Goal: Task Accomplishment & Management: Use online tool/utility

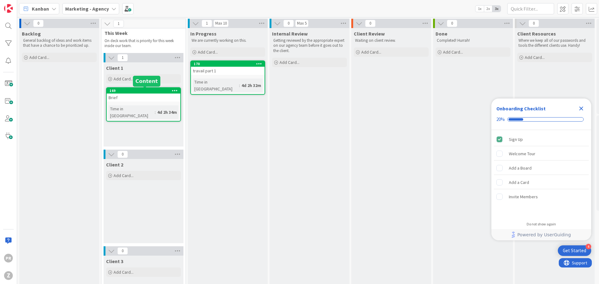
click at [130, 89] on div "169" at bounding box center [144, 91] width 71 height 4
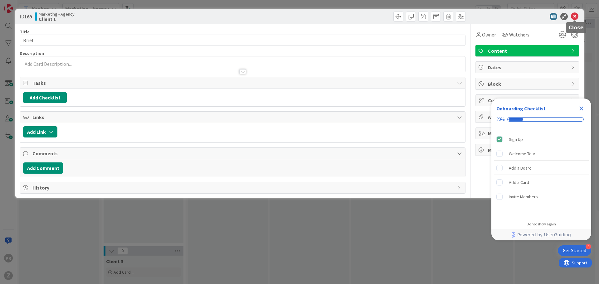
click at [479, 19] on icon at bounding box center [573, 16] width 7 height 7
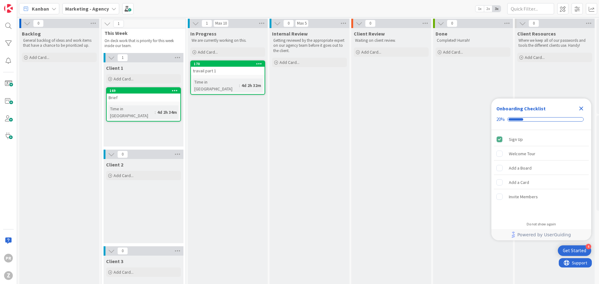
click at [115, 68] on span "Client 1" at bounding box center [114, 68] width 17 height 6
click at [175, 55] on icon at bounding box center [177, 57] width 8 height 9
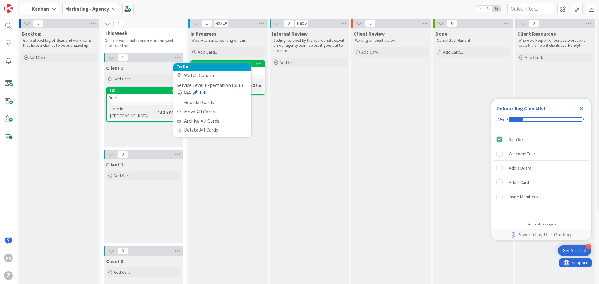
click at [200, 93] on link "Edit" at bounding box center [201, 92] width 16 height 7
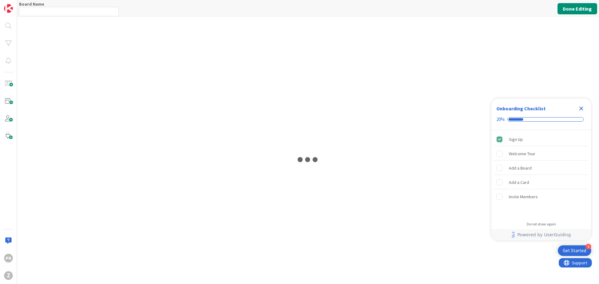
type input "Marketing - Agency"
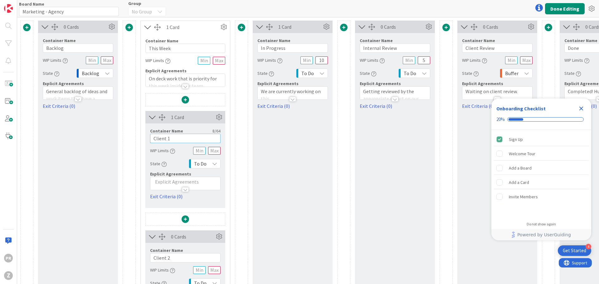
click at [173, 135] on input "Client 1" at bounding box center [185, 138] width 70 height 9
type input "CDIC"
click at [188, 170] on div "Container Name 4 / 64 CDIC WIP Limits State To Do Explicit Agreements Exit Crit…" at bounding box center [185, 161] width 70 height 77
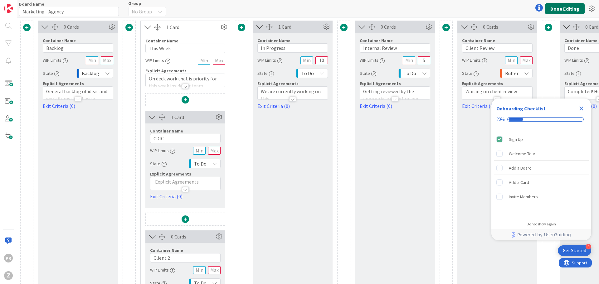
click at [479, 13] on button "Done Editing" at bounding box center [565, 8] width 40 height 11
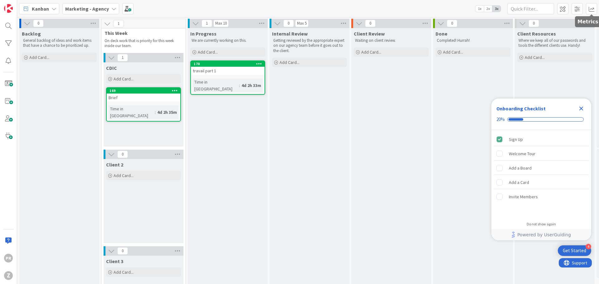
drag, startPoint x: 574, startPoint y: 2, endPoint x: 568, endPoint y: 0, distance: 5.9
click at [479, 2] on div "Kanban Marketing - Agency 1x 2x 3x" at bounding box center [307, 8] width 581 height 17
click at [135, 98] on div "Brief" at bounding box center [144, 98] width 74 height 8
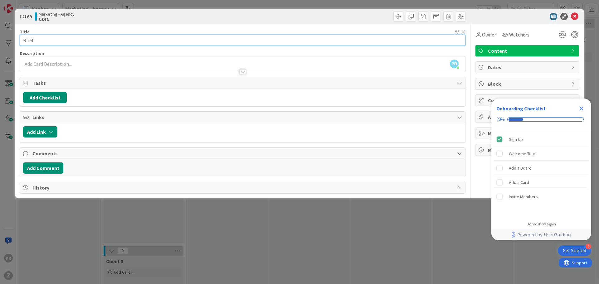
click at [51, 39] on input "Brief" at bounding box center [242, 40] width 445 height 11
type input "Deal Follow Up"
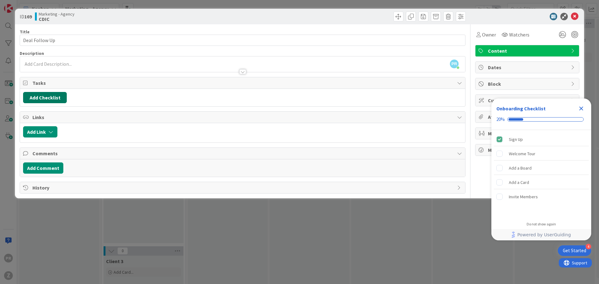
click at [46, 98] on button "Add Checklist" at bounding box center [45, 97] width 44 height 11
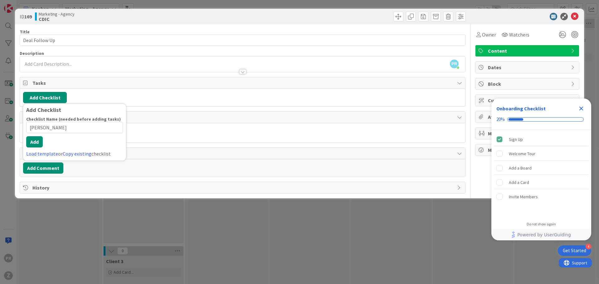
type input "Rogers"
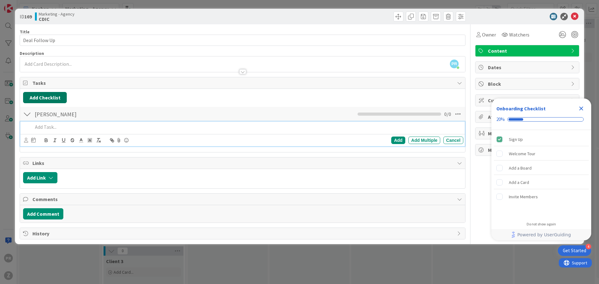
click at [48, 100] on button "Add Checklist" at bounding box center [45, 97] width 44 height 11
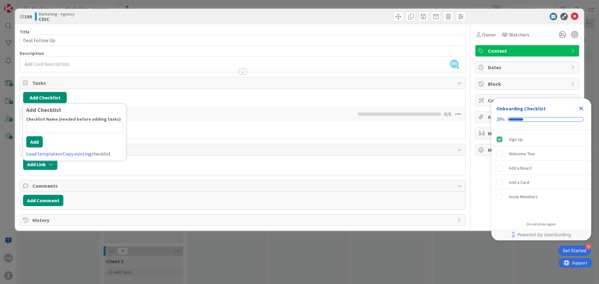
click at [126, 111] on div "Add Checklist Checklist Name (needed before adding tasks) 0 / 64 Add Load templ…" at bounding box center [74, 132] width 103 height 57
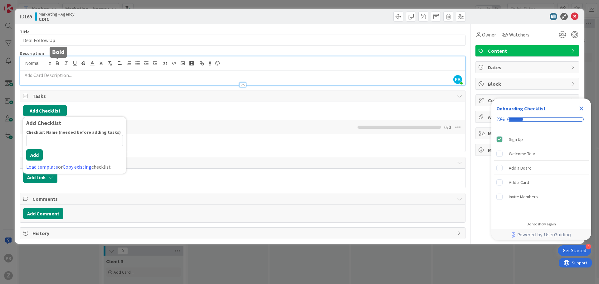
click at [57, 63] on div "PR Patrick Rémillard just joined" at bounding box center [242, 70] width 445 height 29
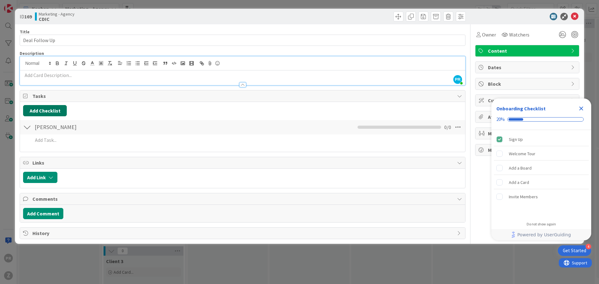
click at [33, 113] on button "Add Checklist" at bounding box center [45, 110] width 44 height 11
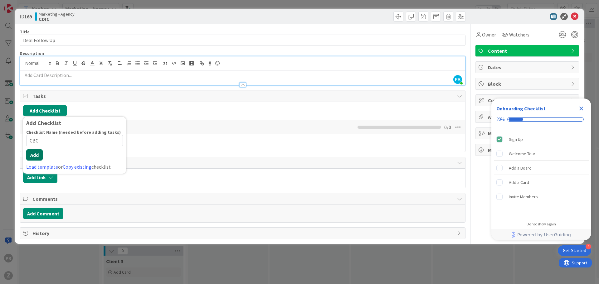
type input "CBC"
click at [33, 160] on button "Add" at bounding box center [34, 154] width 17 height 11
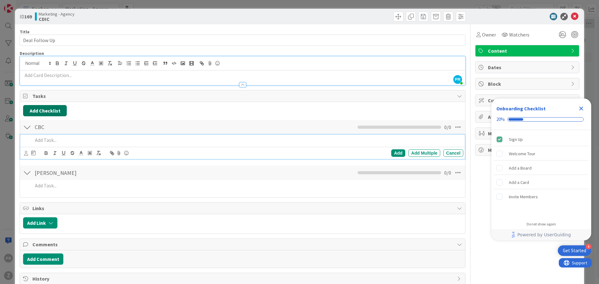
click at [31, 114] on button "Add Checklist" at bounding box center [45, 110] width 44 height 11
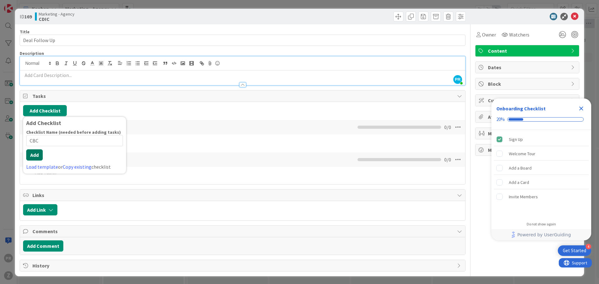
type input "CBC"
click at [38, 158] on button "Add" at bounding box center [34, 154] width 17 height 11
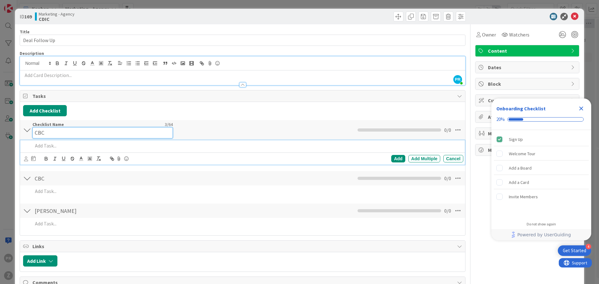
click at [41, 130] on input "CBC" at bounding box center [102, 132] width 140 height 11
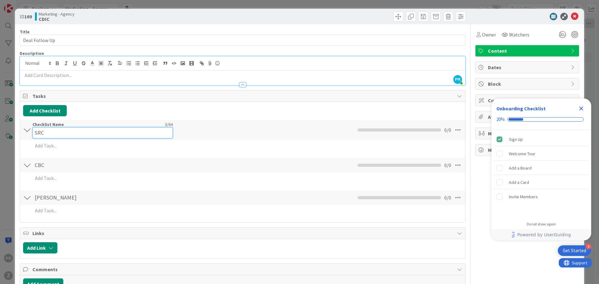
type input "SRC"
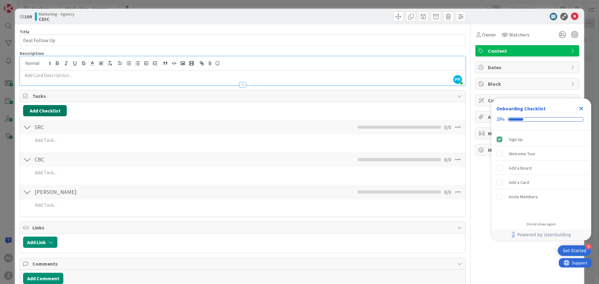
click at [41, 110] on button "Add Checklist" at bounding box center [45, 110] width 44 height 11
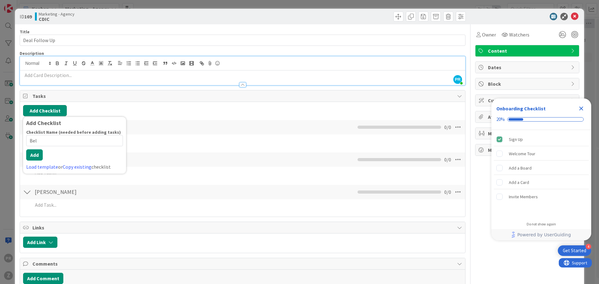
type input "Bell"
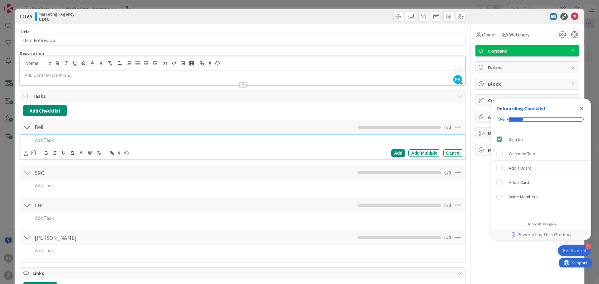
click at [204, 74] on p at bounding box center [242, 75] width 439 height 7
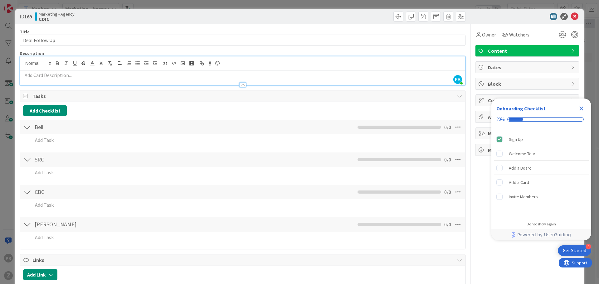
click at [479, 51] on span "Content" at bounding box center [528, 50] width 80 height 7
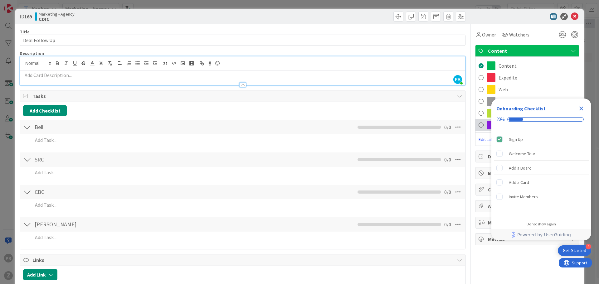
click at [479, 127] on span at bounding box center [490, 125] width 9 height 9
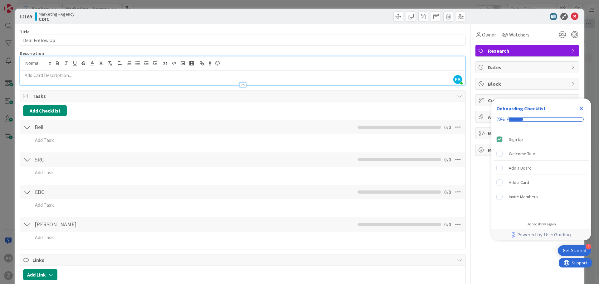
click at [479, 49] on span "Research" at bounding box center [528, 50] width 80 height 7
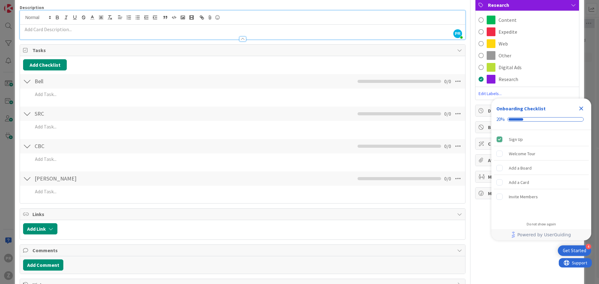
scroll to position [46, 0]
click at [479, 54] on div "Other" at bounding box center [526, 56] width 103 height 12
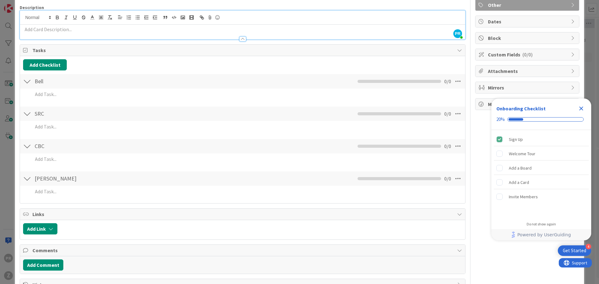
click at [479, 216] on div "Do not show again" at bounding box center [541, 224] width 100 height 10
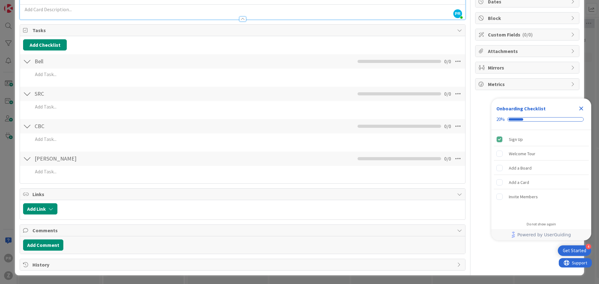
scroll to position [0, 0]
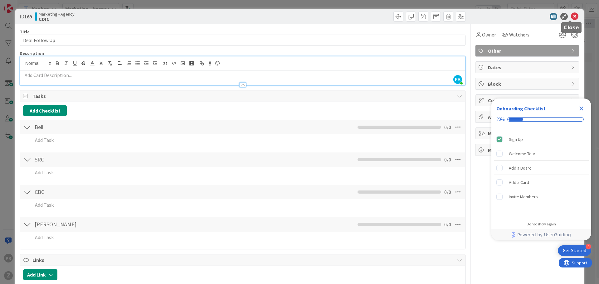
click at [479, 15] on icon at bounding box center [573, 16] width 7 height 7
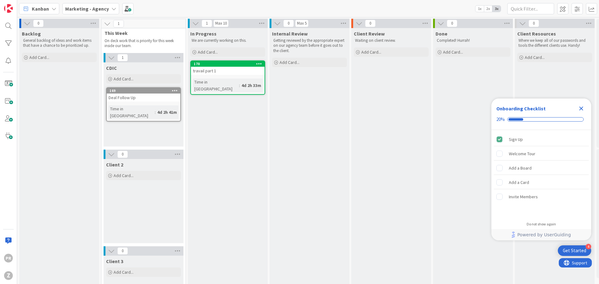
click at [124, 94] on div "Deal Follow Up" at bounding box center [144, 98] width 74 height 8
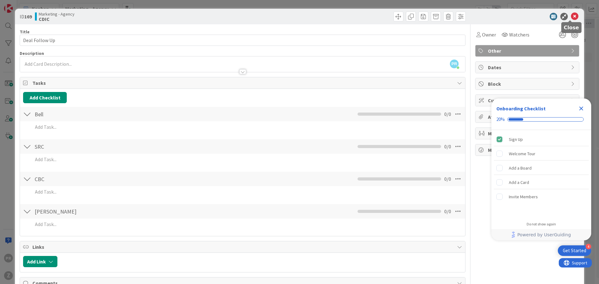
click at [479, 18] on icon at bounding box center [573, 16] width 7 height 7
